Goal: Task Accomplishment & Management: Use online tool/utility

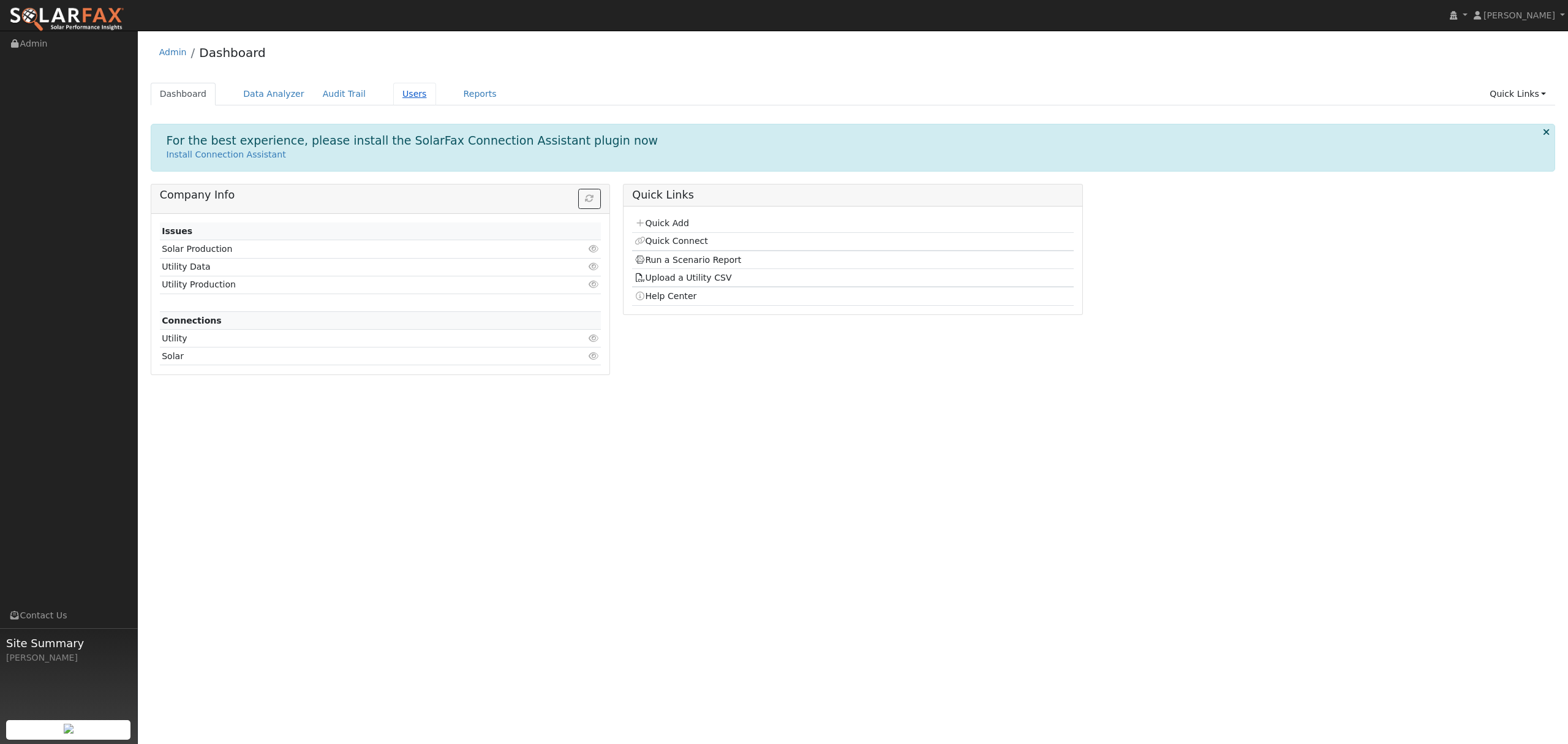
click at [398, 91] on link "Users" at bounding box center [414, 94] width 43 height 22
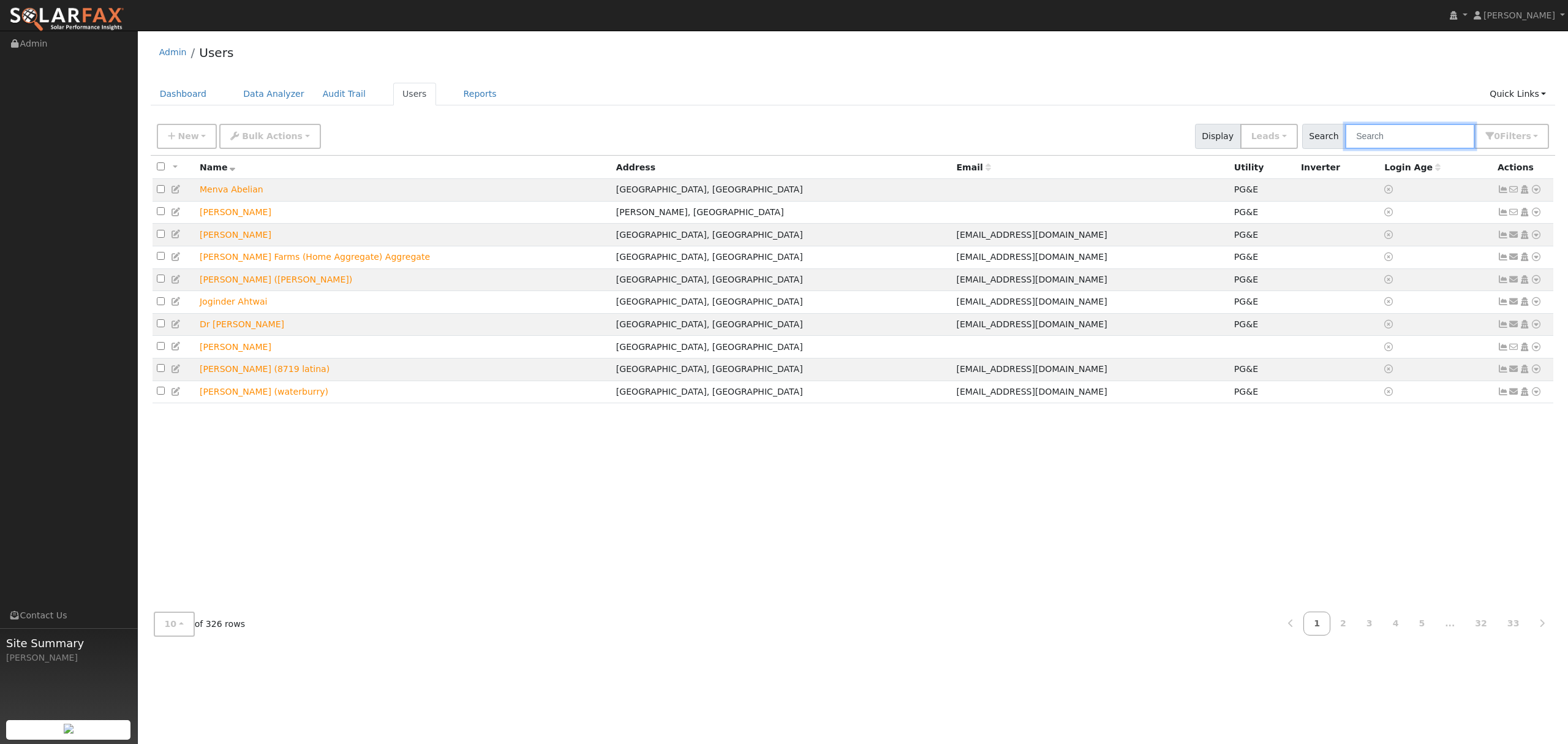
click at [1392, 137] on input "text" at bounding box center [1409, 136] width 130 height 25
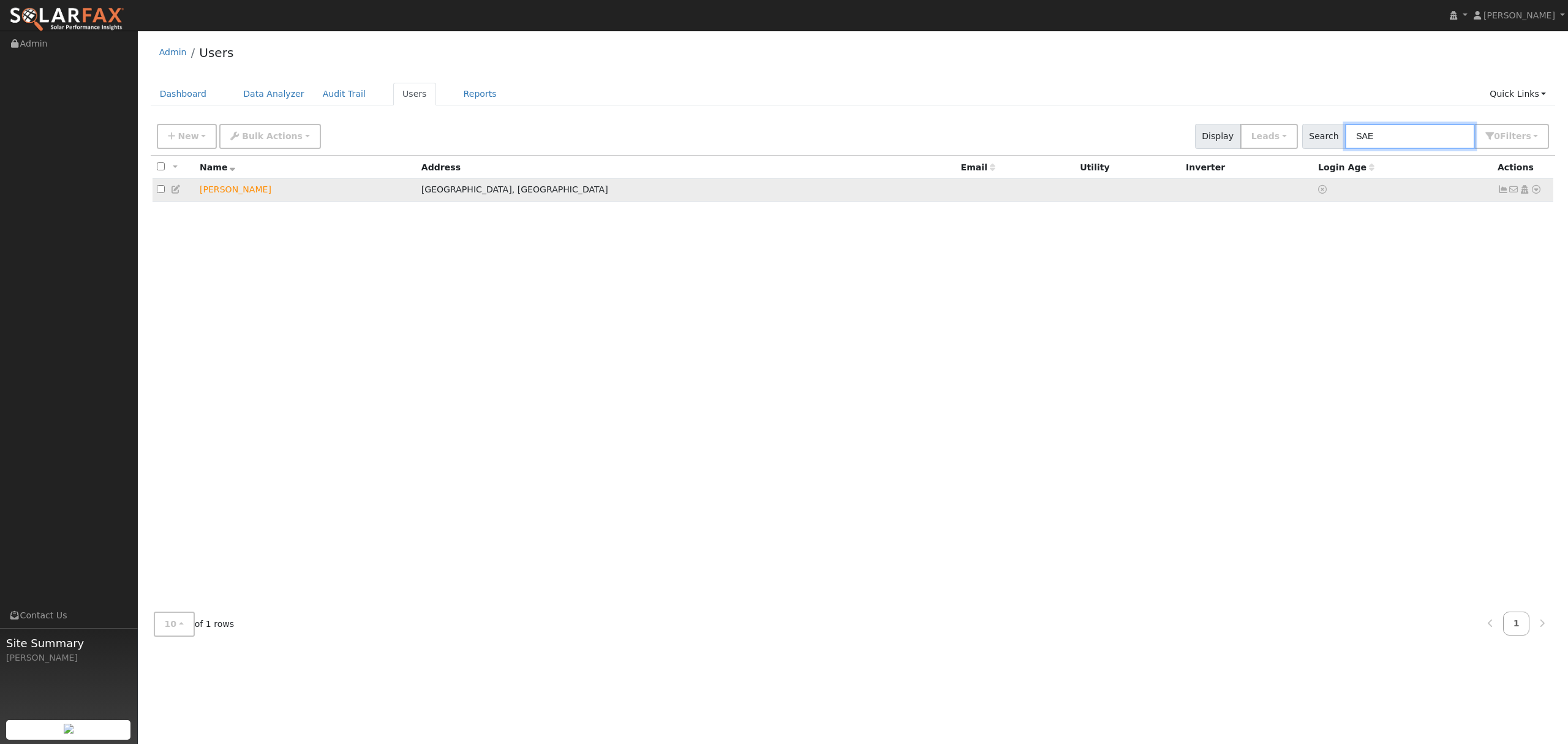
type input "SAE"
click at [1534, 190] on icon at bounding box center [1536, 189] width 11 height 8
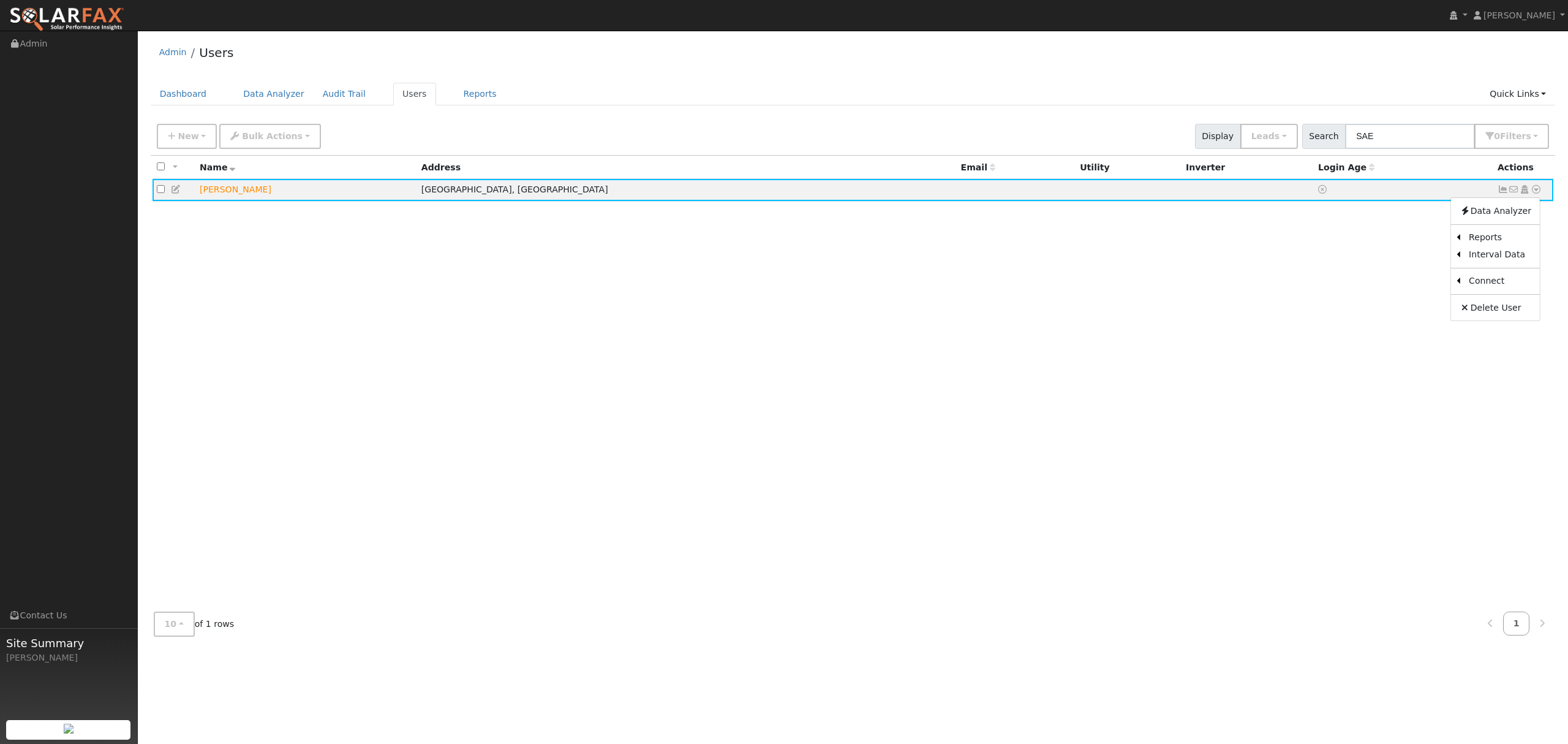
click at [1497, 211] on link "Data Analyzer" at bounding box center [1494, 211] width 89 height 17
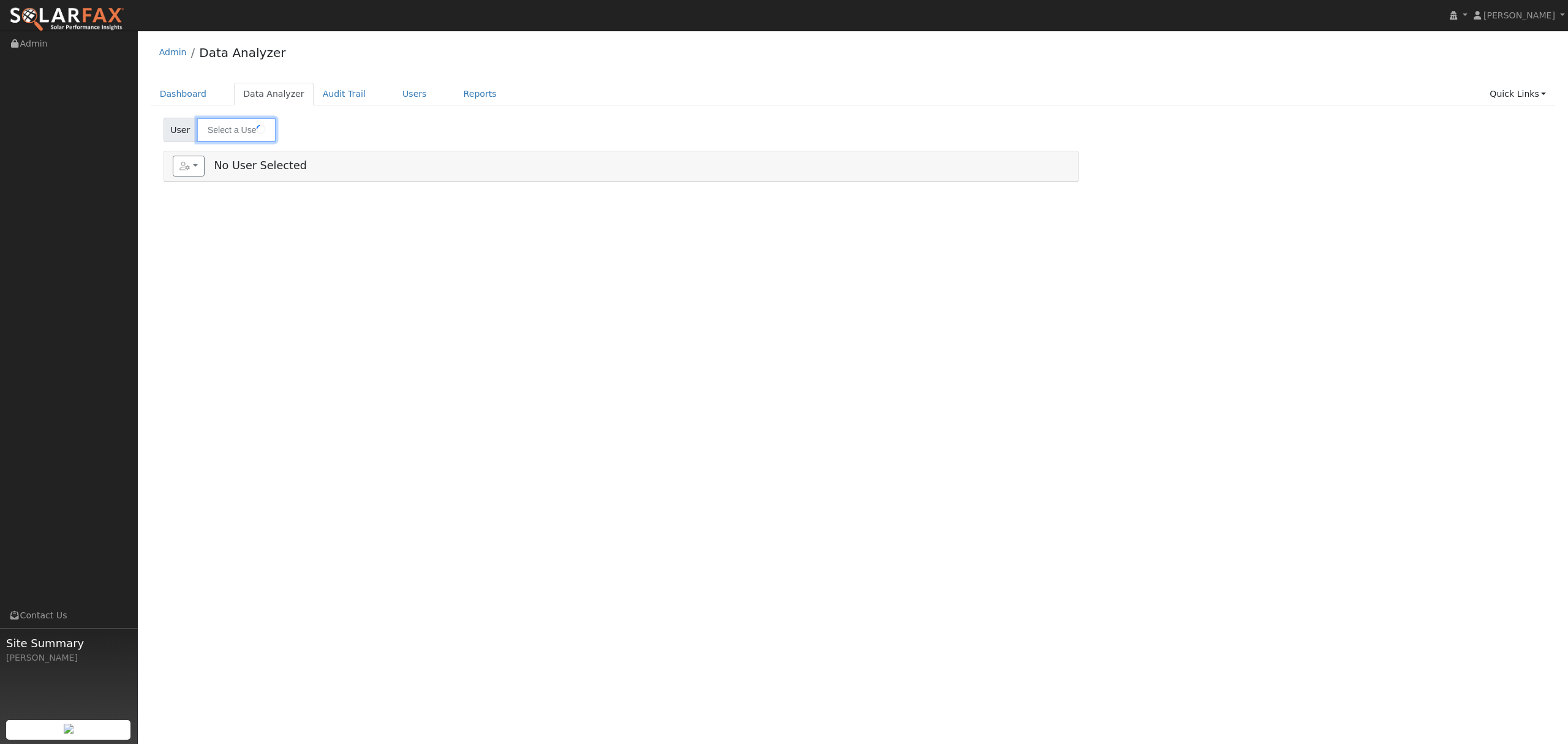
type input "[PERSON_NAME]"
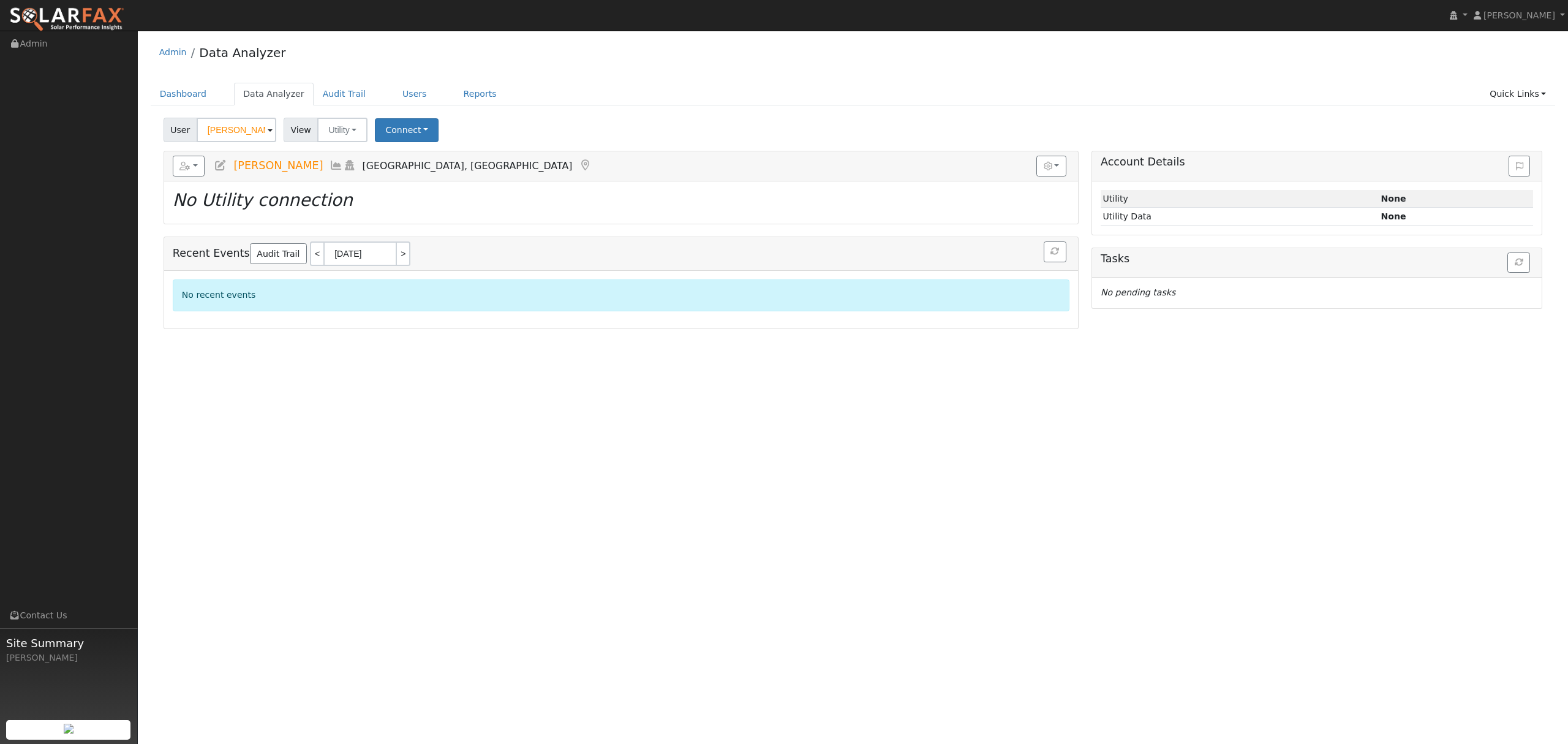
click at [336, 161] on icon at bounding box center [336, 165] width 13 height 11
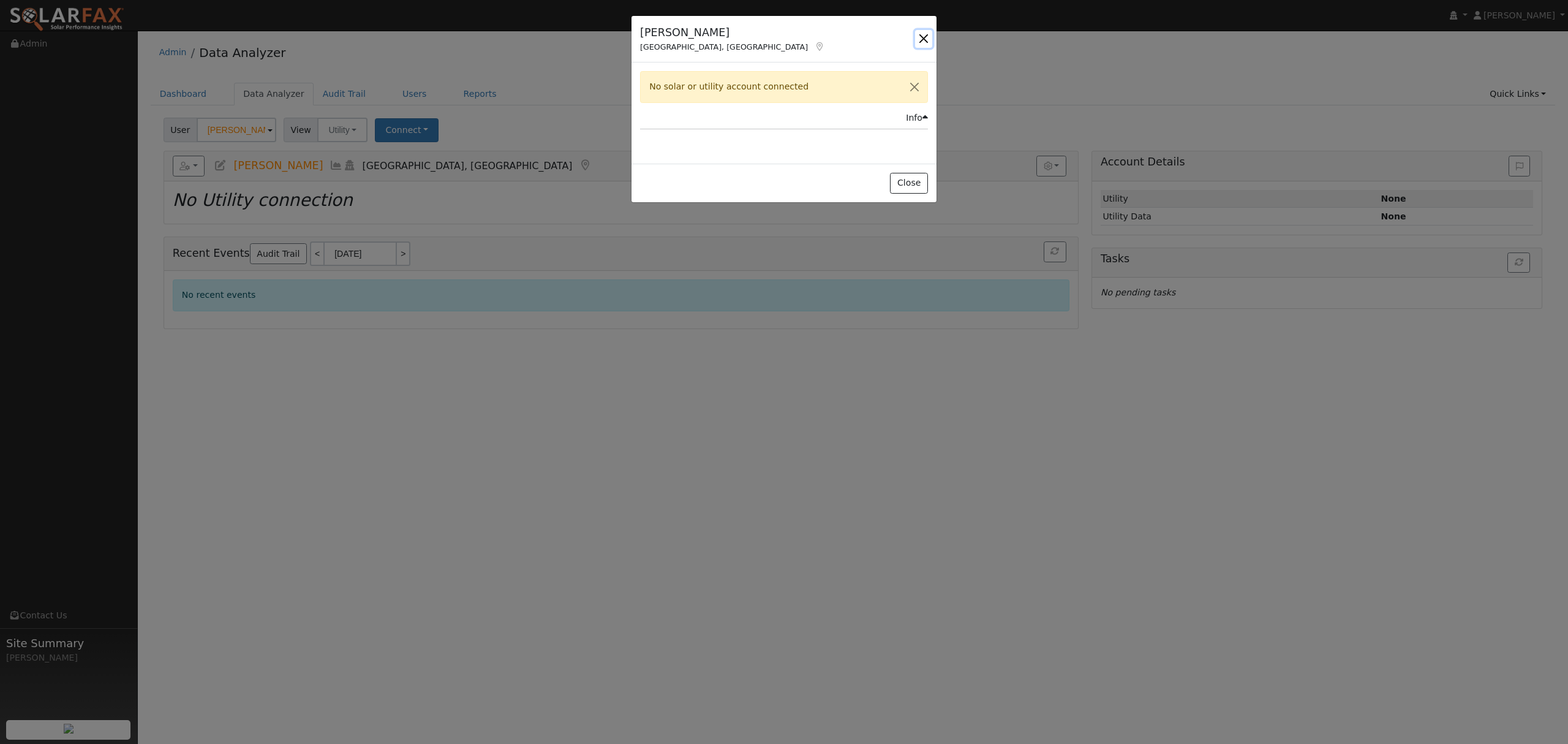
click at [915, 37] on button "button" at bounding box center [923, 38] width 17 height 17
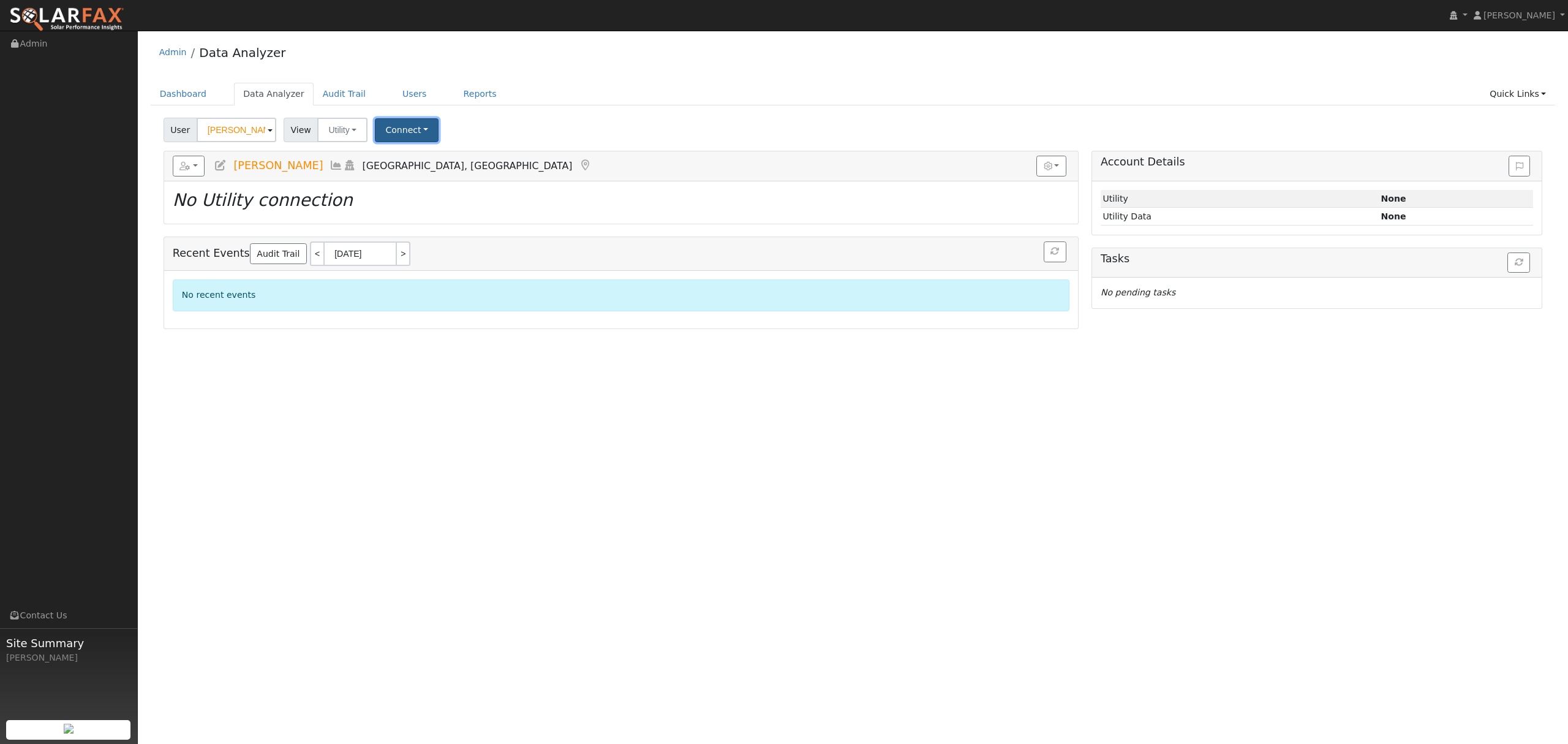
click at [423, 131] on button "Connect" at bounding box center [407, 131] width 63 height 24
click at [416, 160] on link "Select a Provider" at bounding box center [424, 157] width 95 height 17
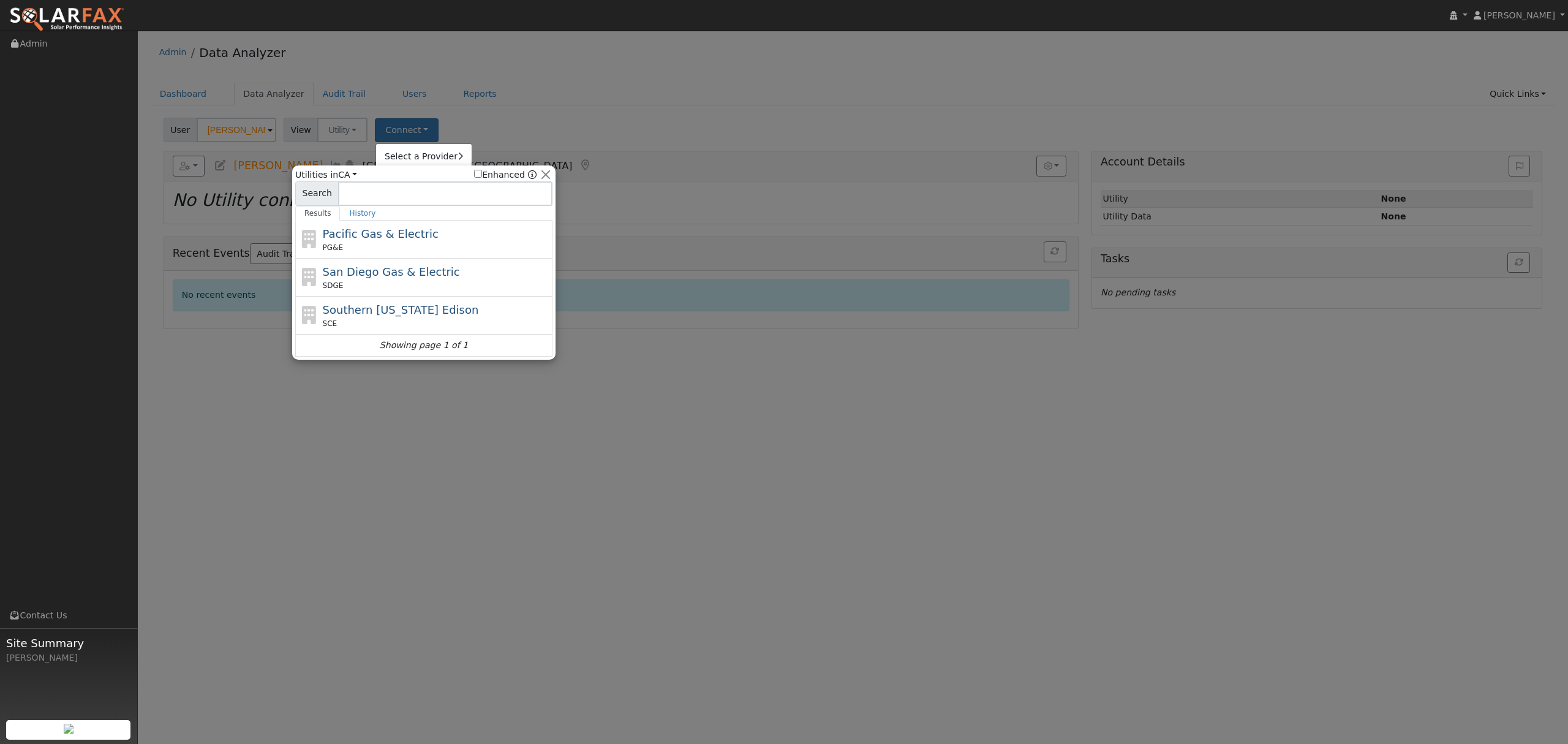
click at [373, 243] on div "Pacific Gas & Electric PG&E" at bounding box center [436, 239] width 227 height 28
